Goal: Find specific page/section: Find specific page/section

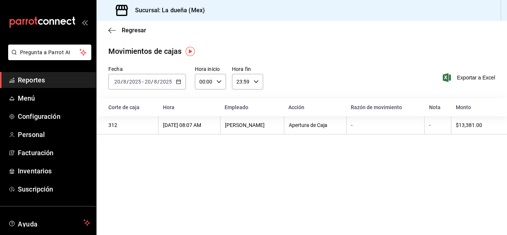
click at [45, 78] on span "Reportes" at bounding box center [54, 80] width 72 height 10
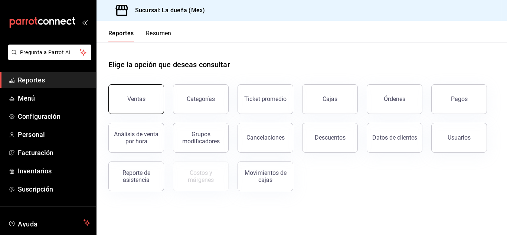
click at [140, 104] on button "Ventas" at bounding box center [136, 99] width 56 height 30
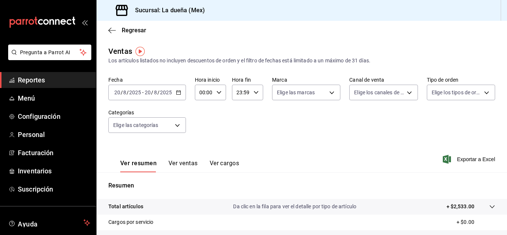
click at [32, 84] on span "Reportes" at bounding box center [54, 80] width 72 height 10
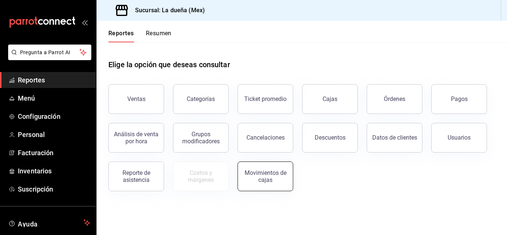
click at [259, 172] on div "Movimientos de cajas" at bounding box center [265, 176] width 46 height 14
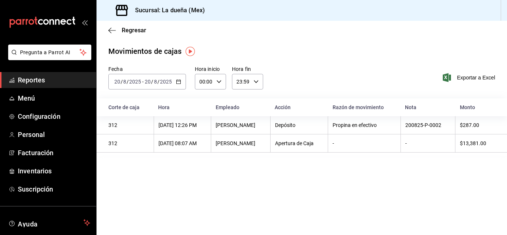
click at [51, 77] on span "Reportes" at bounding box center [54, 80] width 72 height 10
